Goal: Use online tool/utility: Utilize a website feature to perform a specific function

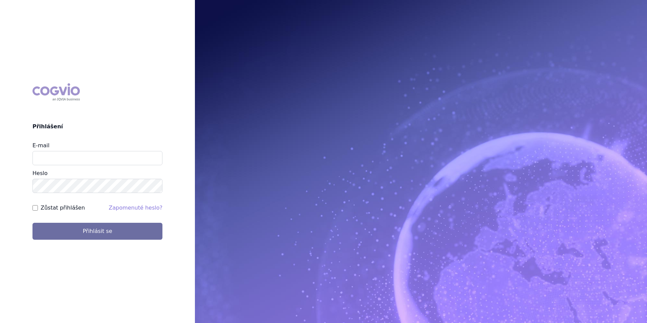
type input "balint.pasztor@lilly.com"
click at [32, 223] on button "Přihlásit se" at bounding box center [97, 231] width 130 height 17
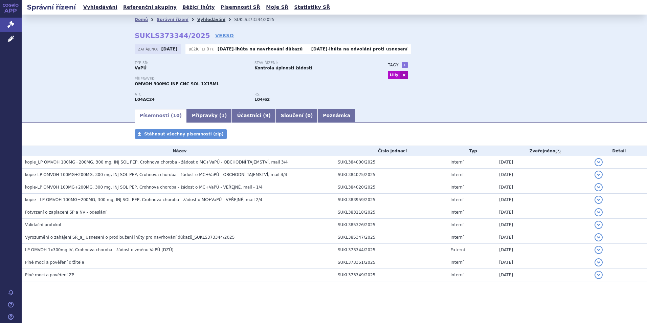
click at [200, 19] on link "Vyhledávání" at bounding box center [211, 19] width 28 height 5
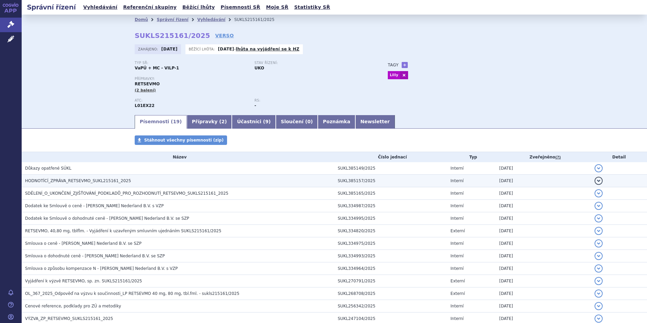
click at [68, 180] on span "HODNOTÍCÍ_ZPRÁVA_RETSEVMO_SUKL215161_2025" at bounding box center [78, 180] width 106 height 5
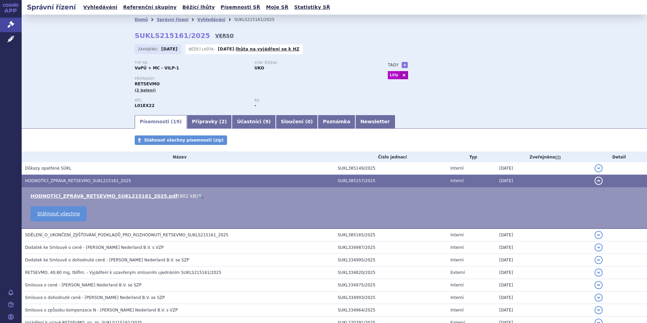
click at [215, 36] on link "VERSO" at bounding box center [224, 35] width 19 height 7
click at [81, 194] on link "HODNOTÍCÍ_ZPRÁVA_RETSEVMO_SUKL215161_2025.pdf" at bounding box center [103, 195] width 147 height 5
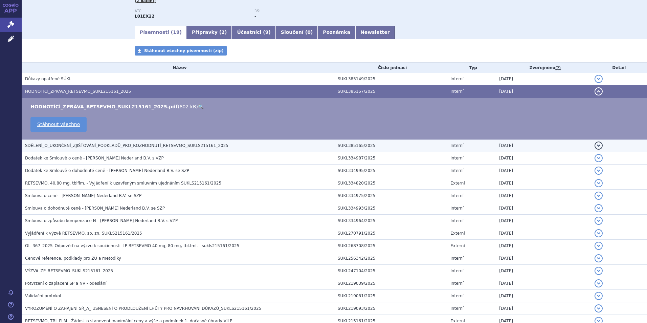
scroll to position [101, 0]
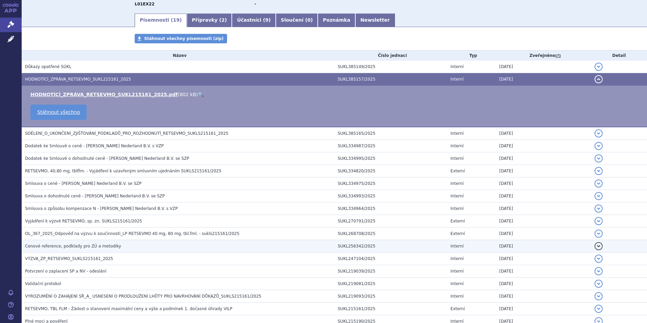
click at [92, 248] on span "Cenové reference, podklady pro ZÚ a metodiky" at bounding box center [73, 246] width 96 height 5
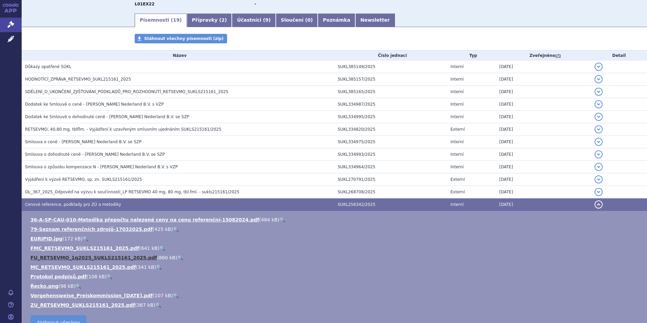
click at [79, 257] on link "FU_RETSEVMO_1q2025_SUKLS215161_2025.pdf" at bounding box center [93, 257] width 127 height 5
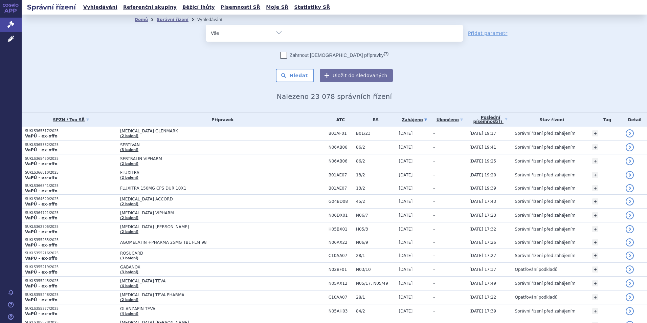
click at [308, 33] on ul at bounding box center [375, 32] width 176 height 14
click at [287, 33] on select at bounding box center [287, 32] width 0 height 17
type input "re"
type input "rets"
type input "retse"
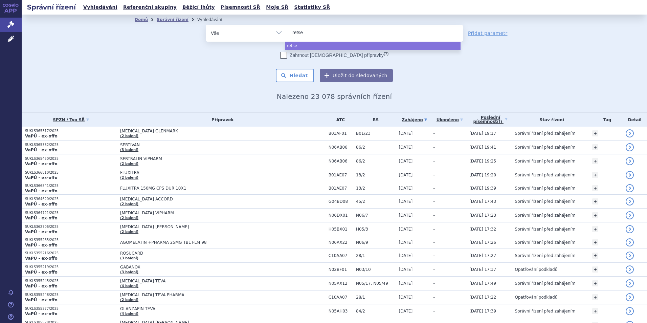
type input "retsev"
type input "retsevm"
type input "retsevmo"
select select "retsevmo"
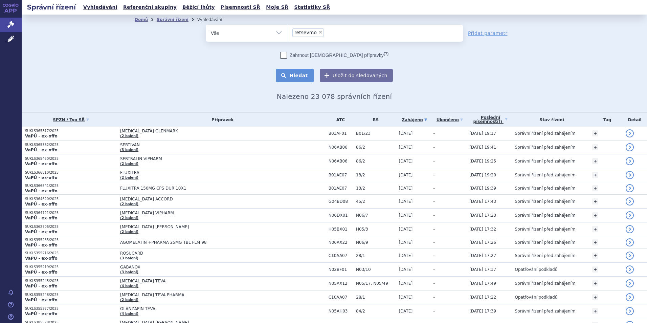
click at [296, 77] on button "Hledat" at bounding box center [295, 76] width 38 height 14
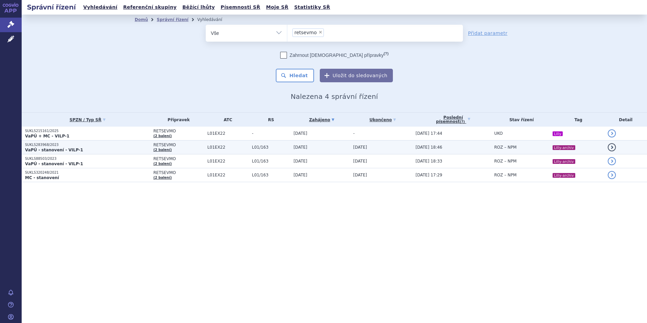
click at [103, 150] on p "VaPÚ - stanovení - VILP-1" at bounding box center [87, 149] width 125 height 5
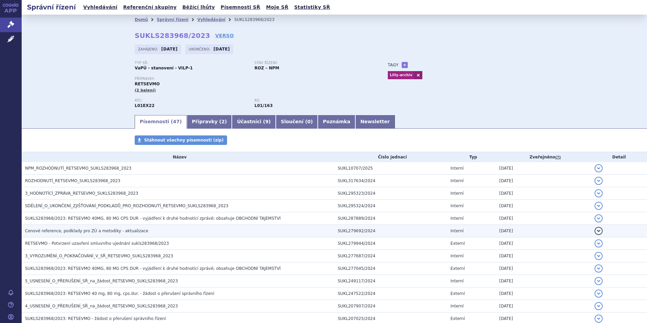
click at [96, 234] on h3 "Cenové reference, podklady pro ZÚ a metodiky - aktualizace" at bounding box center [179, 230] width 309 height 7
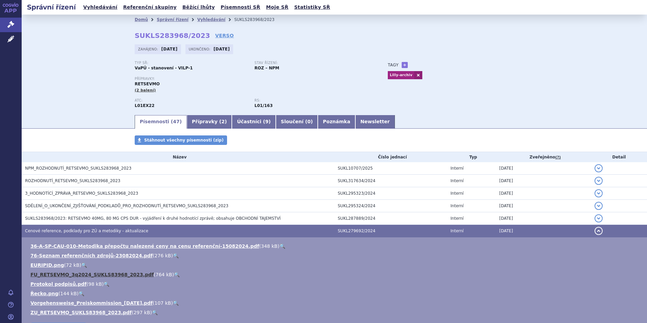
click at [87, 274] on link "FU_RETSEVMO_3q2024_SUKLS83968_2023.pdf" at bounding box center [91, 274] width 123 height 5
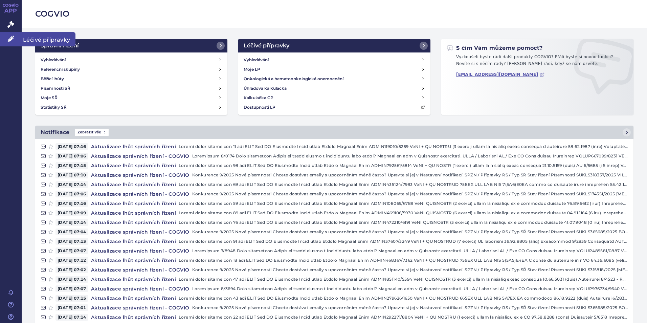
click at [13, 40] on icon at bounding box center [10, 39] width 7 height 7
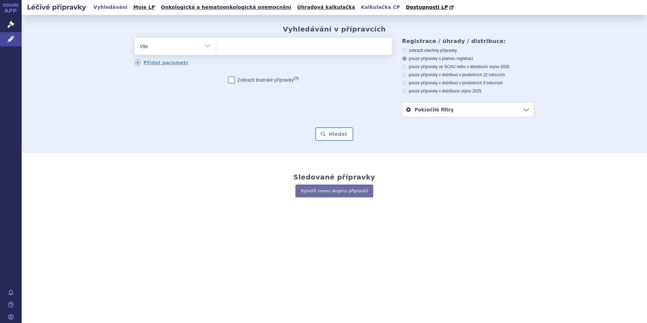
click at [359, 8] on link "Kalkulačka CP" at bounding box center [380, 7] width 43 height 9
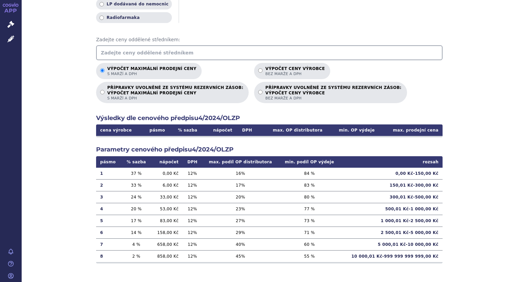
scroll to position [48, 0]
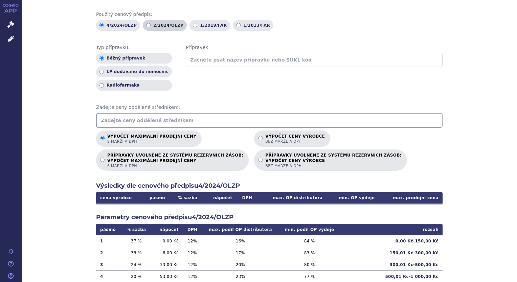
click at [148, 26] on label "2/2024/OLZP" at bounding box center [165, 25] width 44 height 11
click at [148, 26] on input "2/2024/OLZP" at bounding box center [148, 25] width 4 height 4
radio input "true"
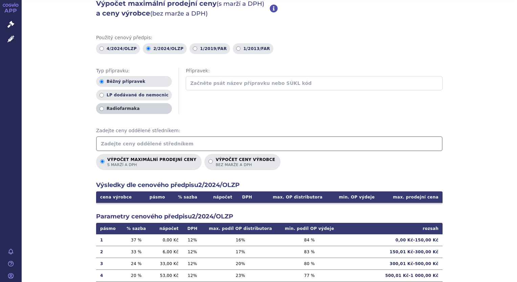
scroll to position [23, 0]
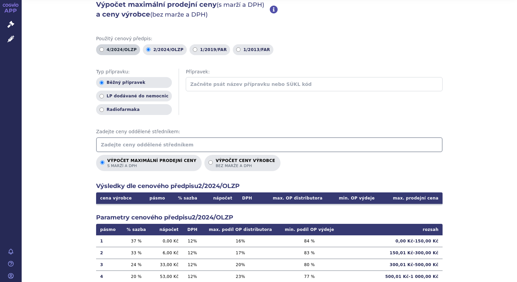
click at [109, 48] on label "4/2024/OLZP" at bounding box center [118, 49] width 44 height 11
click at [104, 48] on input "4/2024/OLZP" at bounding box center [101, 49] width 4 height 4
radio input "true"
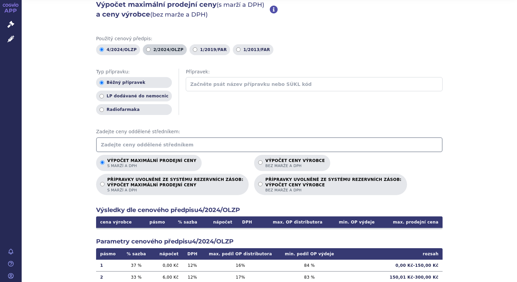
click at [152, 52] on label "2/2024/OLZP" at bounding box center [165, 49] width 44 height 11
click at [151, 52] on input "2/2024/OLZP" at bounding box center [148, 49] width 4 height 4
radio input "true"
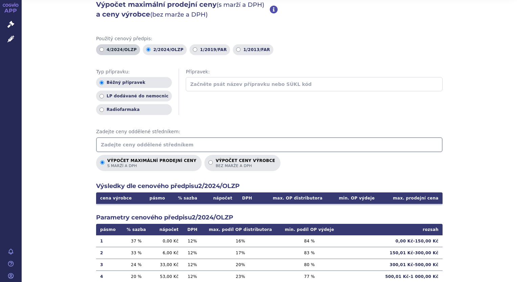
click at [101, 48] on label "4/2024/OLZP" at bounding box center [118, 49] width 44 height 11
click at [101, 48] on input "4/2024/OLZP" at bounding box center [101, 49] width 4 height 4
radio input "true"
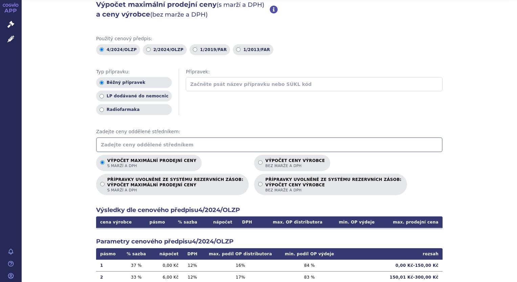
scroll to position [115, 0]
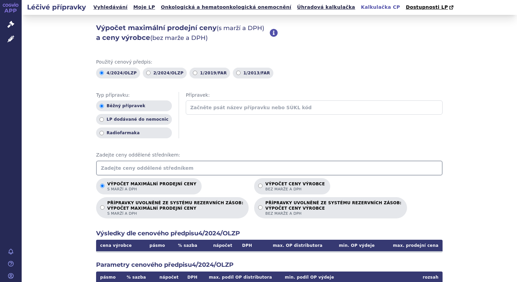
scroll to position [115, 0]
